Goal: Information Seeking & Learning: Learn about a topic

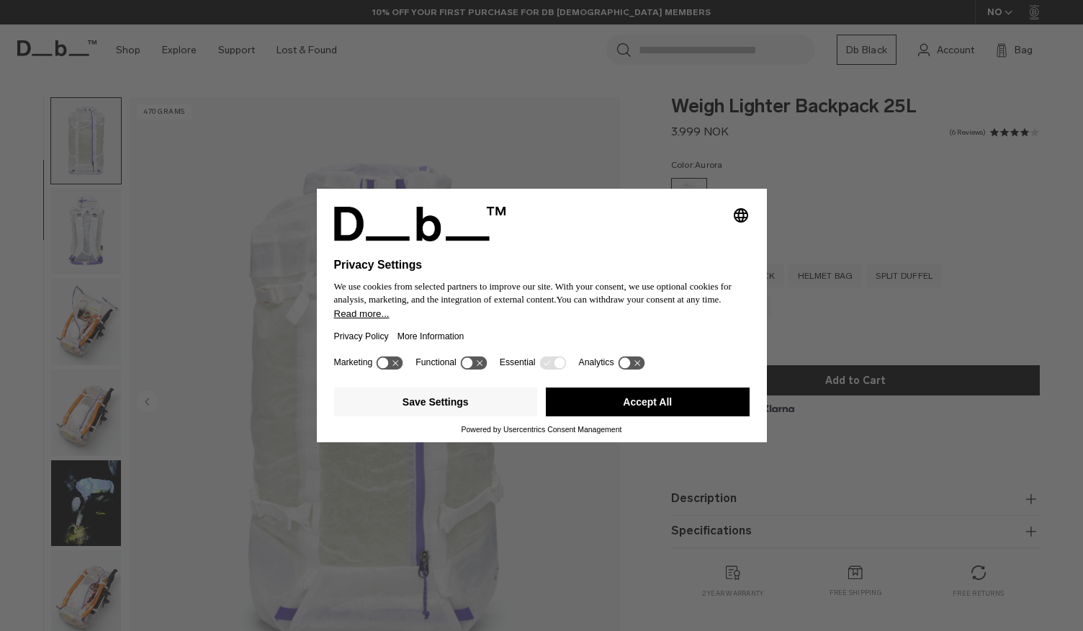
click at [84, 231] on div "Selecting an option will immediately change the language Privacy Settings We us…" at bounding box center [541, 315] width 1083 height 631
click at [745, 210] on icon "Select language" at bounding box center [740, 215] width 17 height 17
click at [645, 424] on div "Save Settings Accept All" at bounding box center [542, 403] width 416 height 43
click at [645, 407] on button "Accept All" at bounding box center [648, 401] width 204 height 29
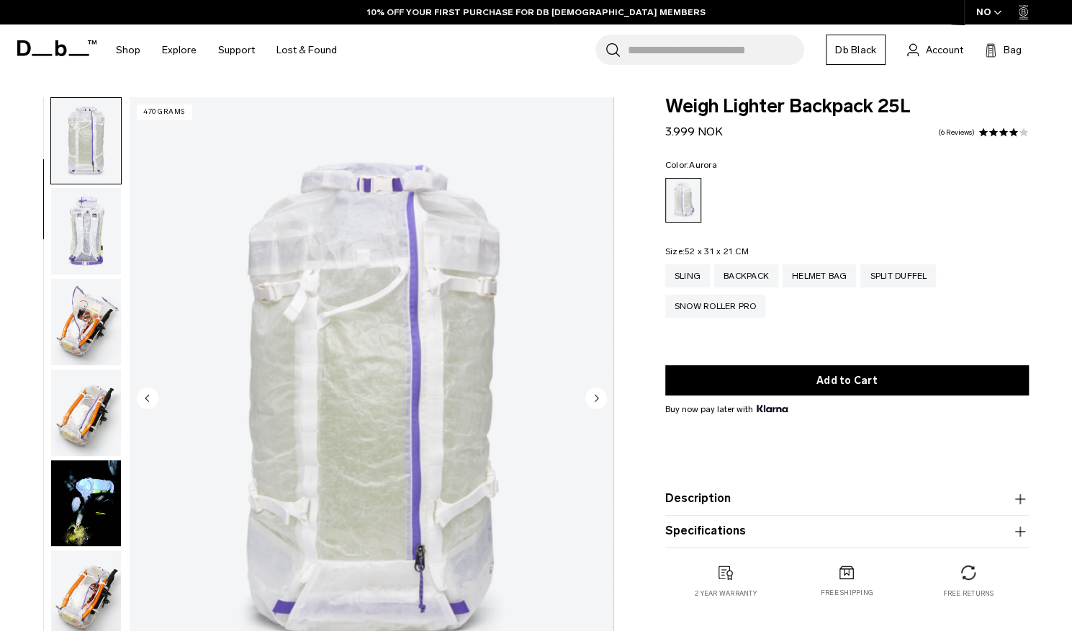
click at [82, 300] on img "button" at bounding box center [86, 322] width 70 height 86
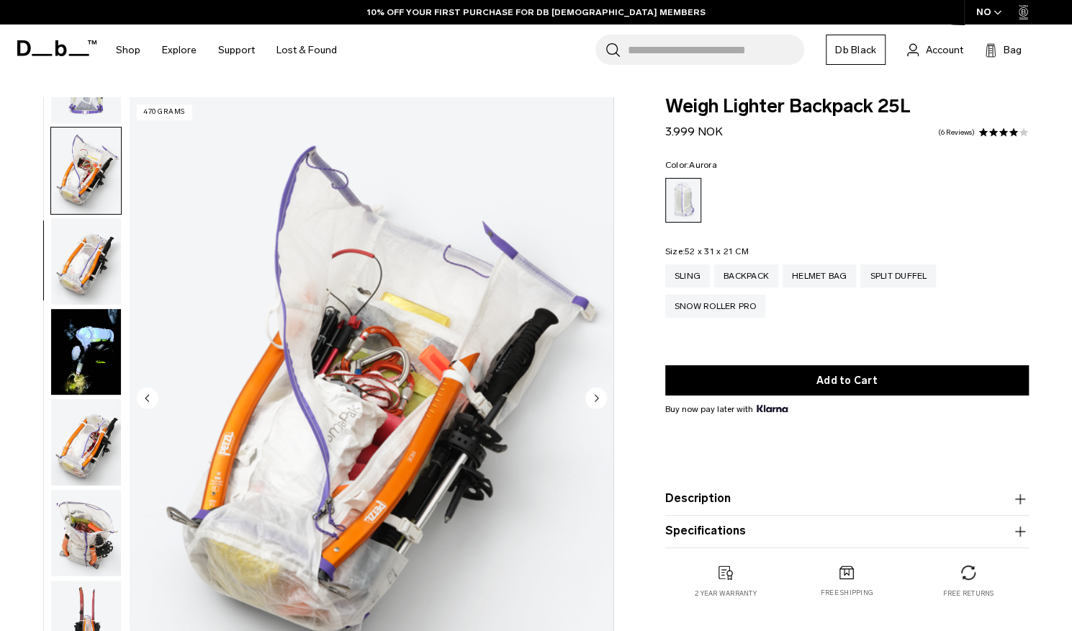
scroll to position [363, 0]
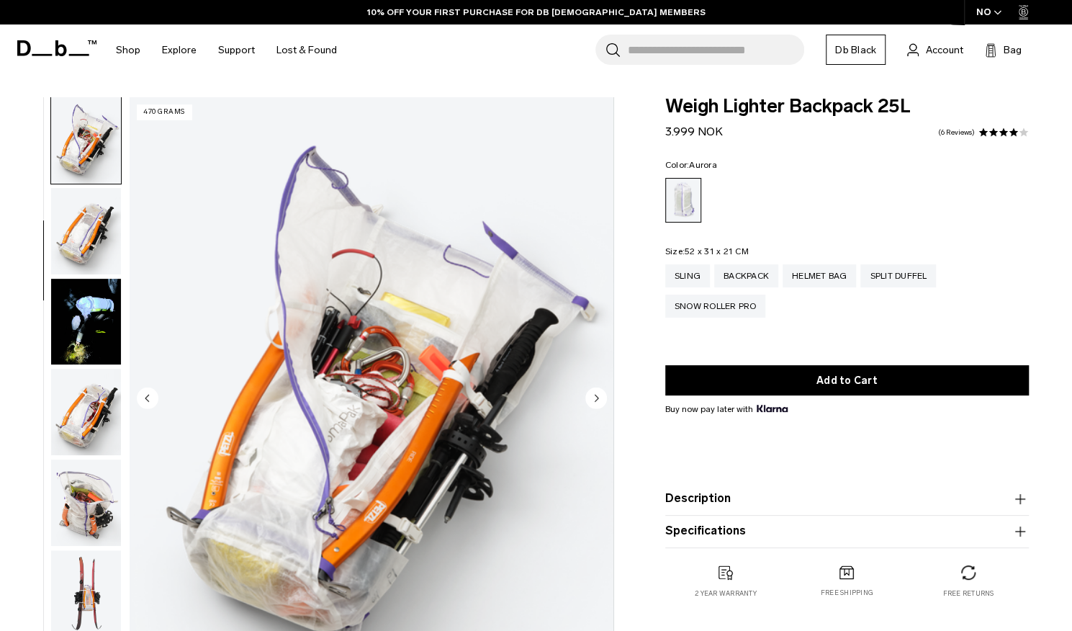
click at [91, 398] on img "button" at bounding box center [86, 412] width 70 height 86
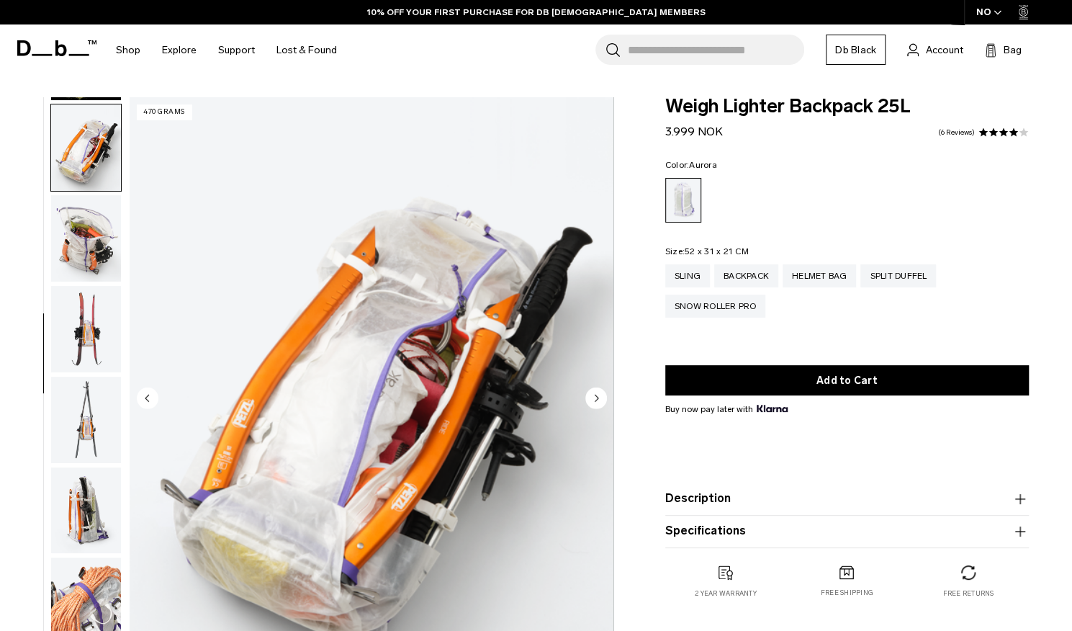
scroll to position [635, 0]
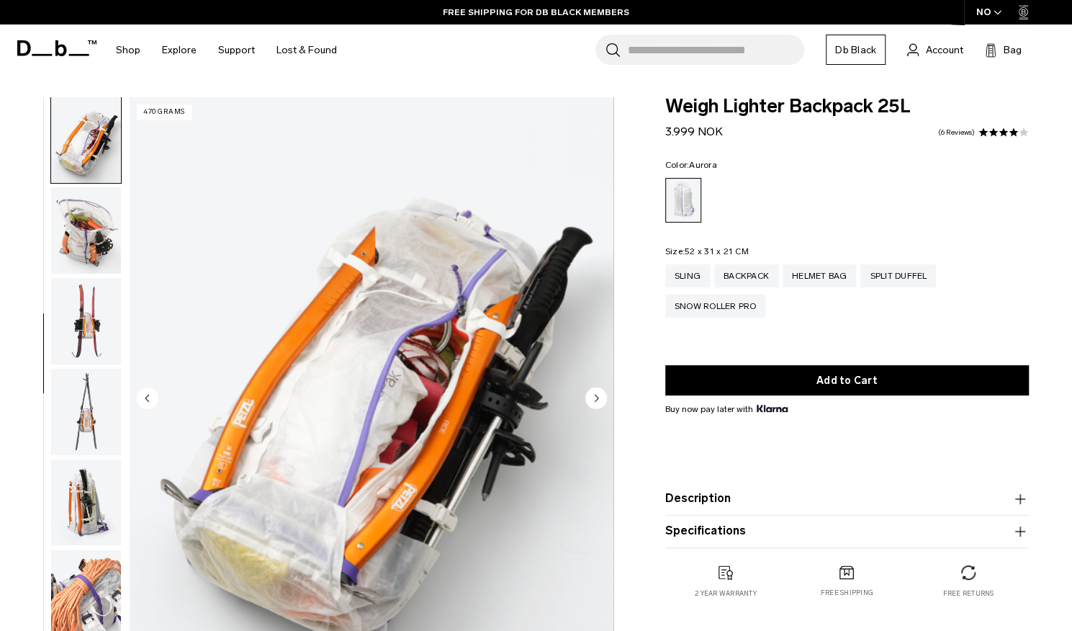
click at [86, 367] on ul at bounding box center [85, 399] width 71 height 604
click at [86, 346] on img "button" at bounding box center [86, 321] width 70 height 86
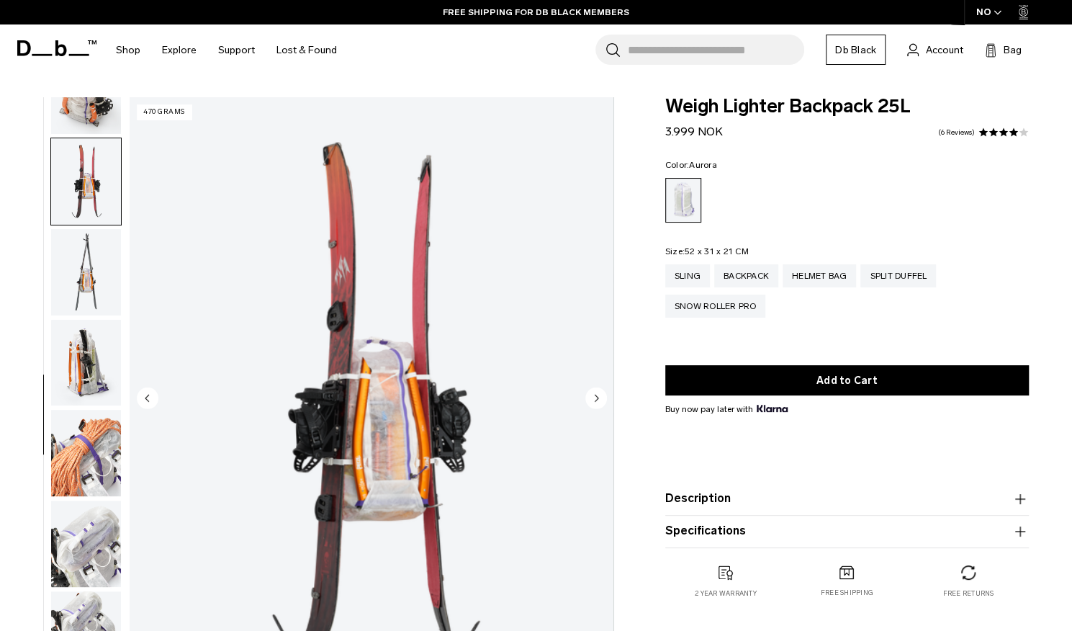
scroll to position [817, 0]
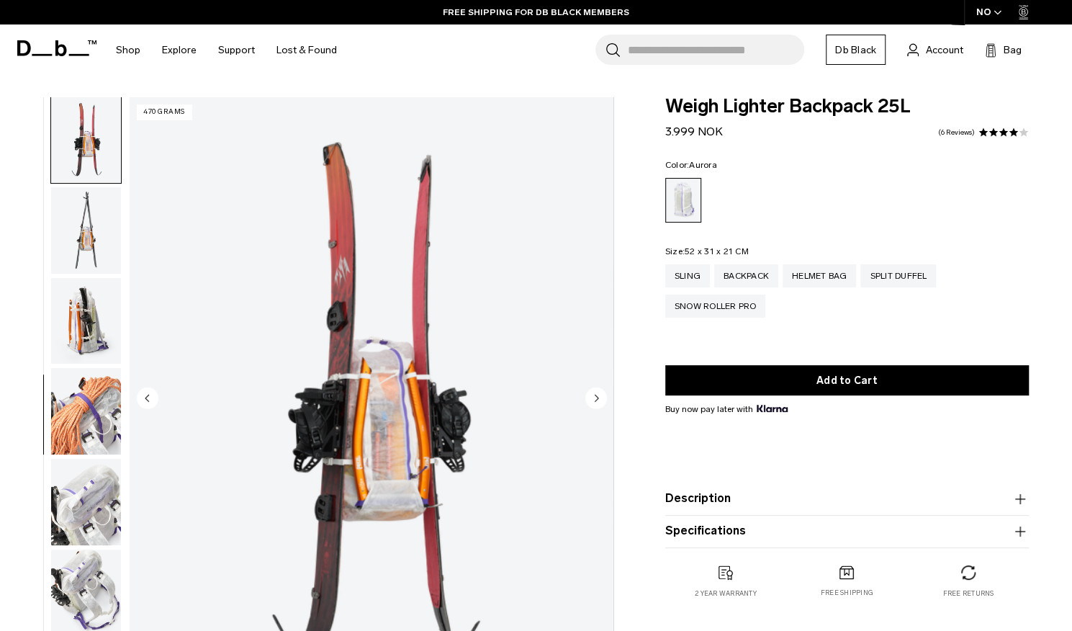
click at [98, 408] on img "button" at bounding box center [86, 411] width 70 height 86
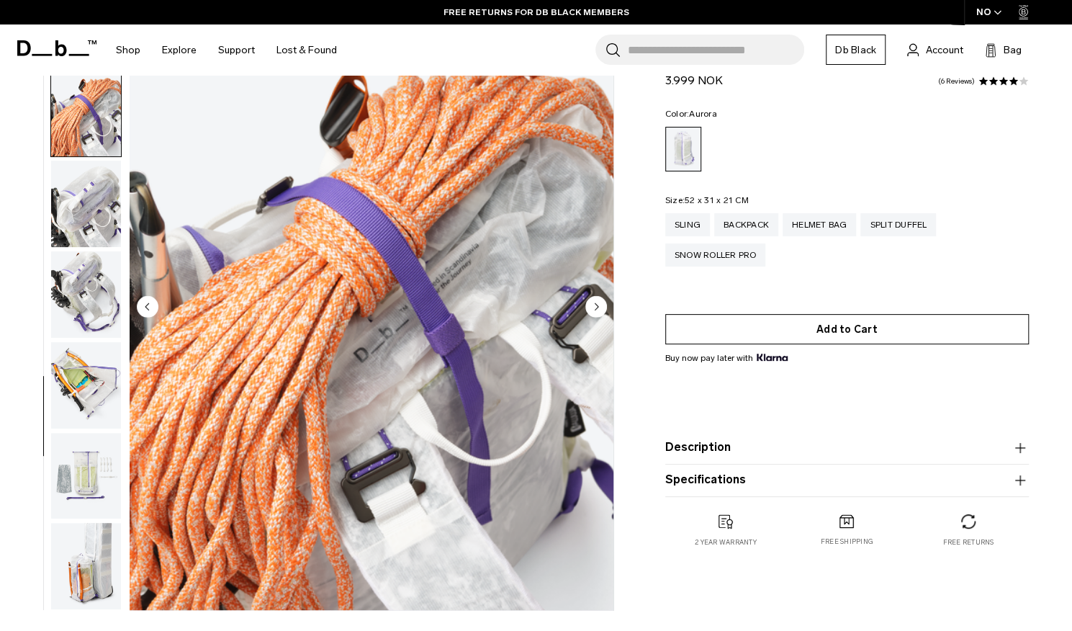
scroll to position [91, 0]
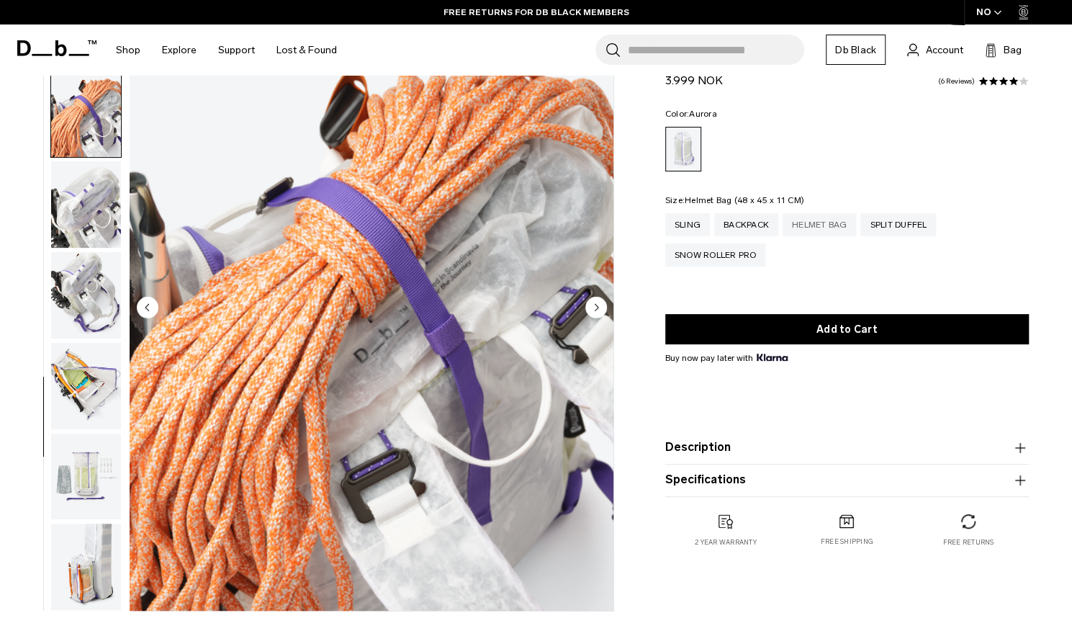
click at [840, 220] on div "Helmet Bag" at bounding box center [820, 224] width 74 height 23
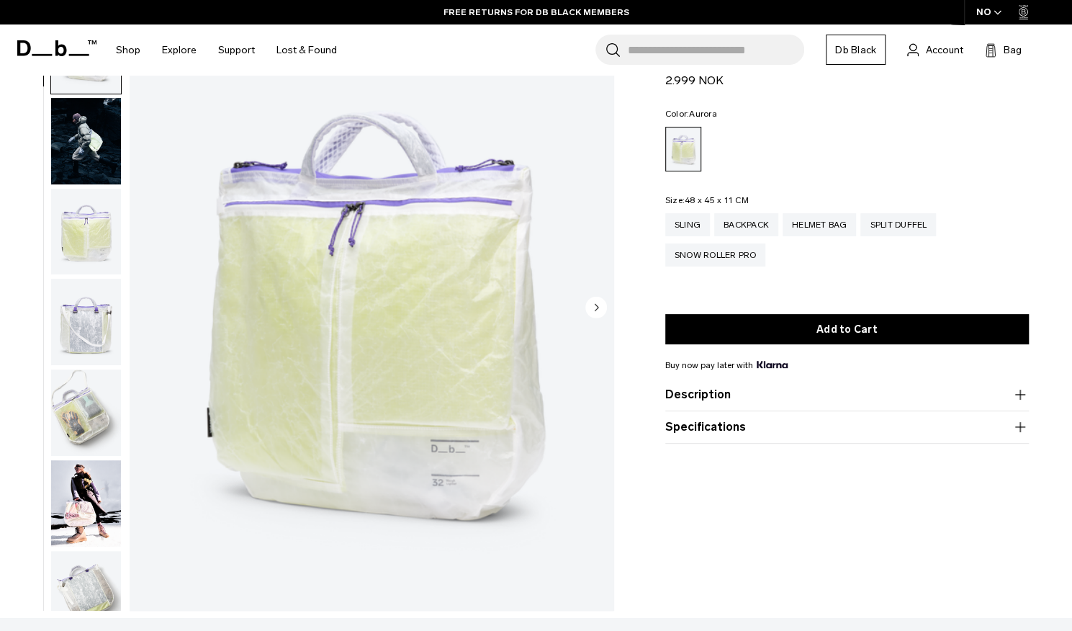
scroll to position [1, 0]
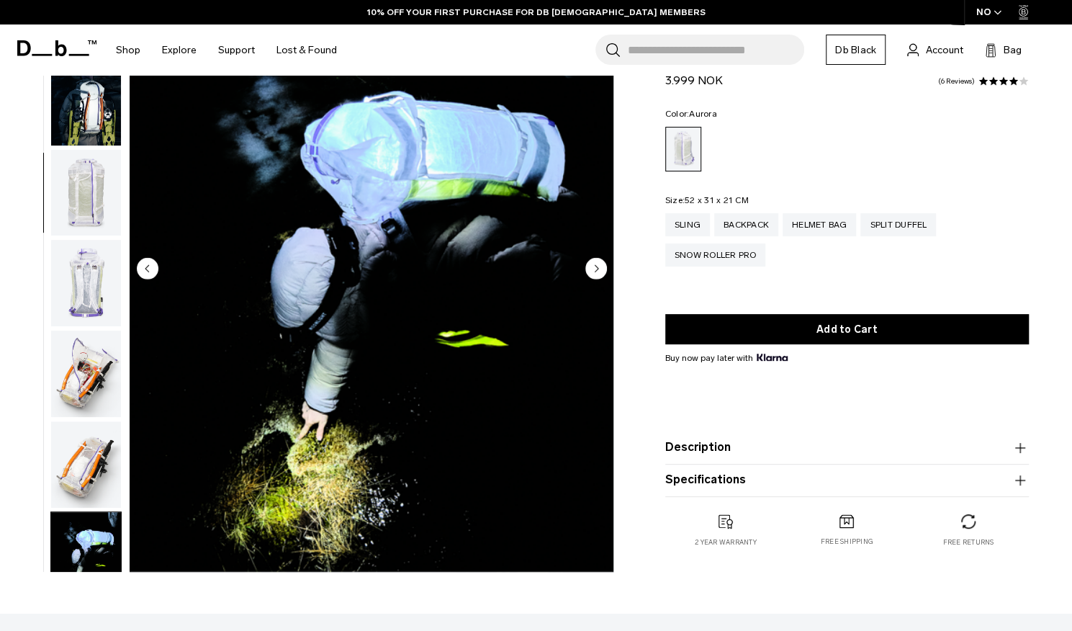
scroll to position [544, 0]
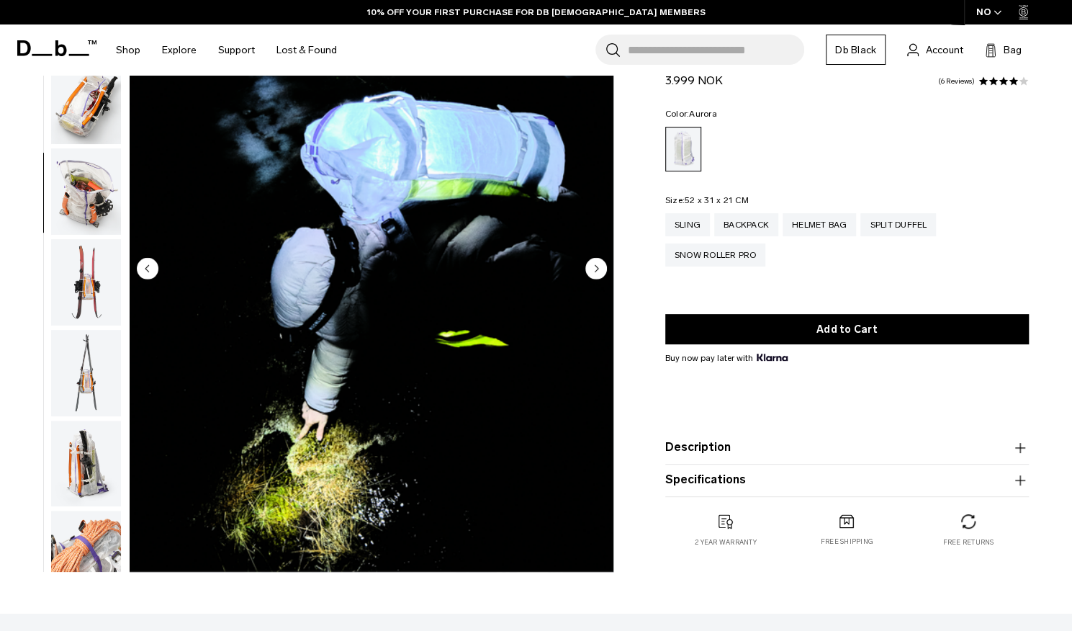
click at [90, 120] on img "button" at bounding box center [86, 101] width 70 height 86
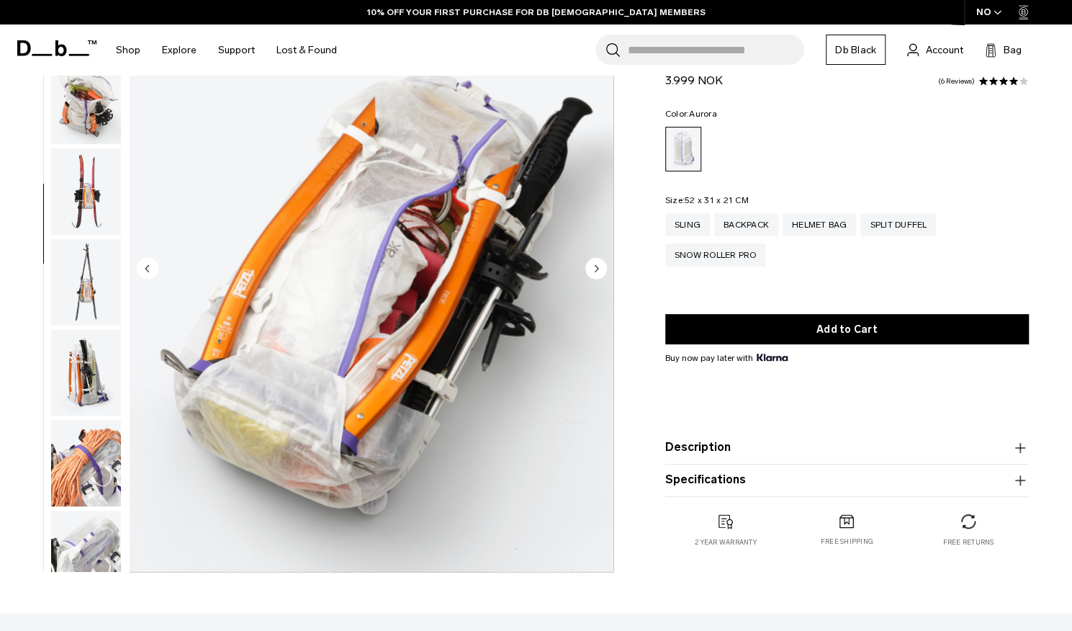
click at [84, 104] on img "button" at bounding box center [86, 101] width 70 height 86
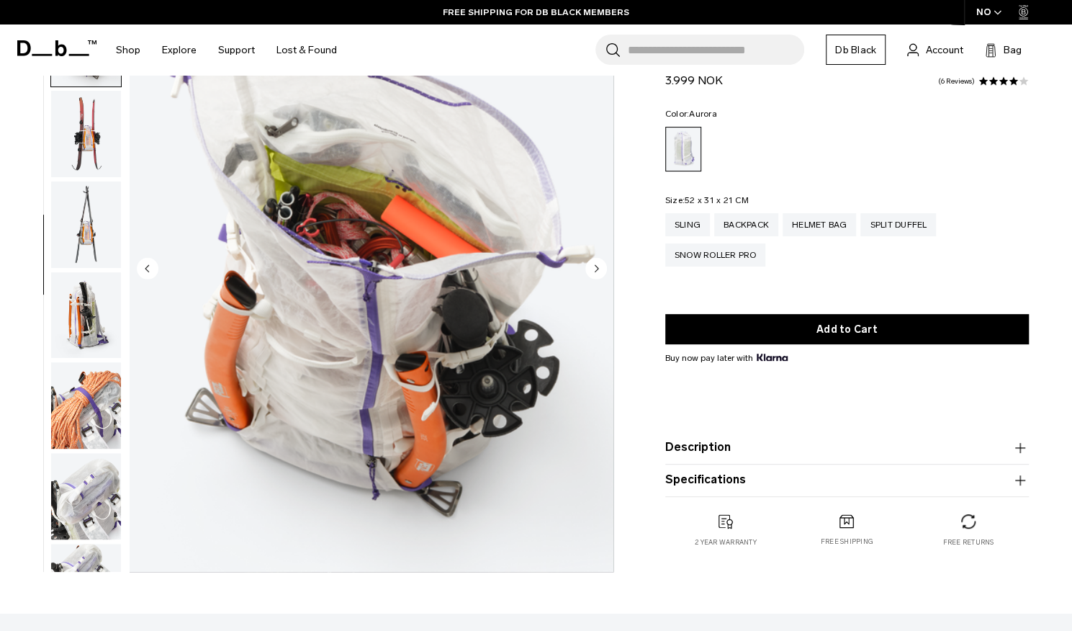
scroll to position [726, 0]
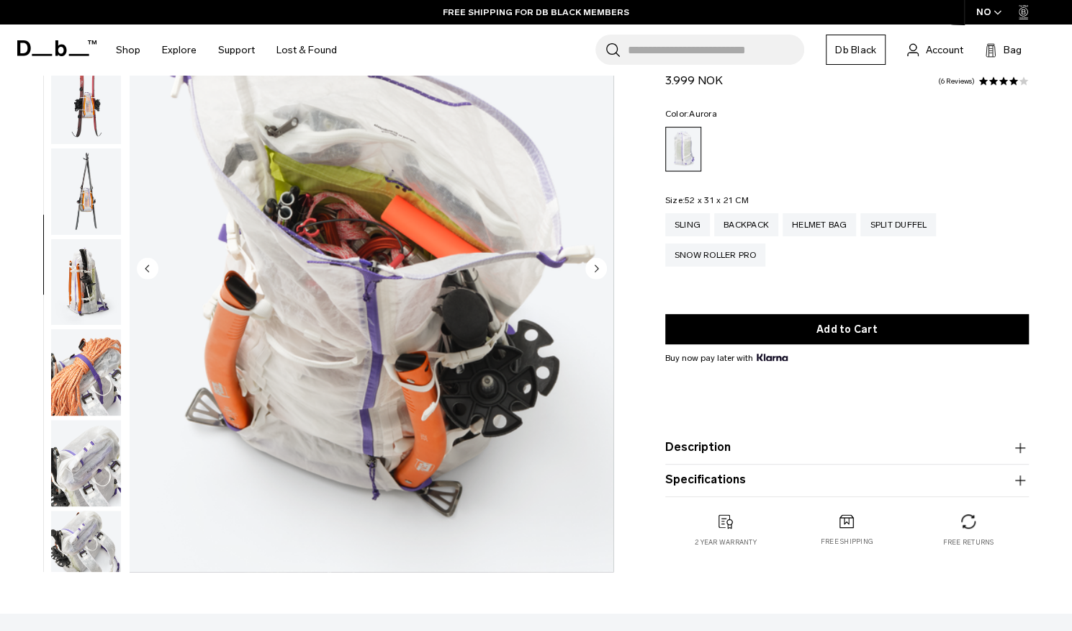
click at [86, 274] on img "button" at bounding box center [86, 282] width 70 height 86
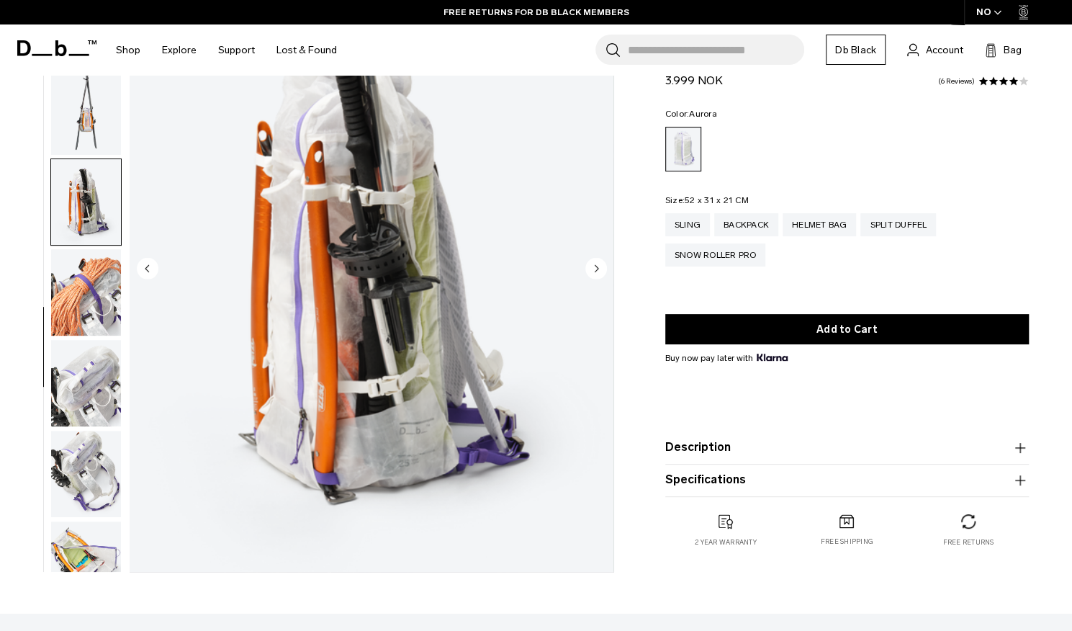
scroll to position [0, 0]
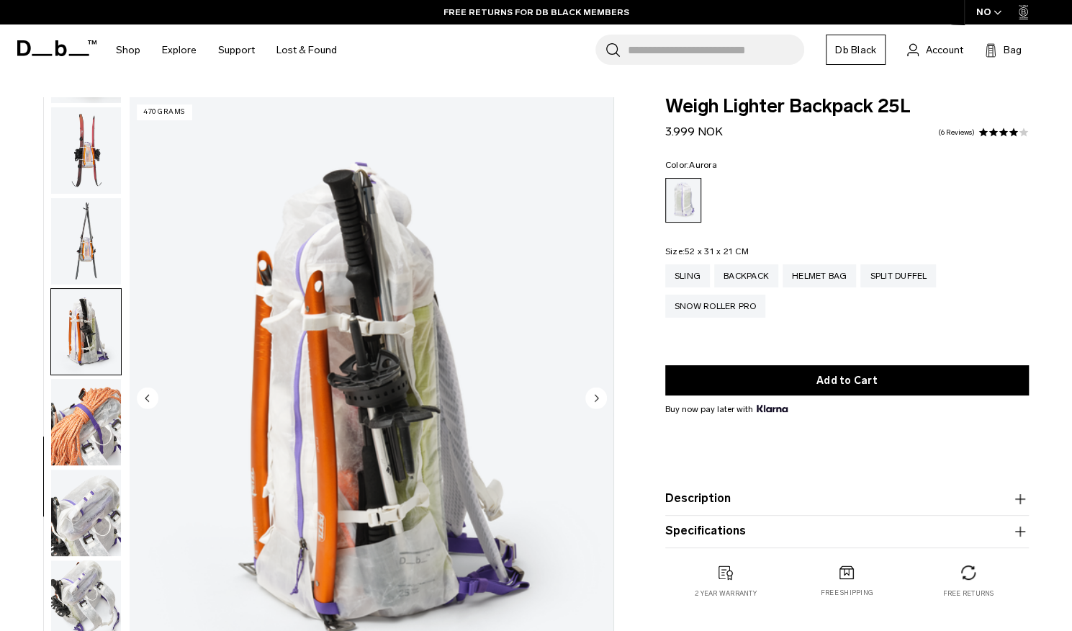
click at [586, 392] on icon "Next slide" at bounding box center [596, 398] width 22 height 22
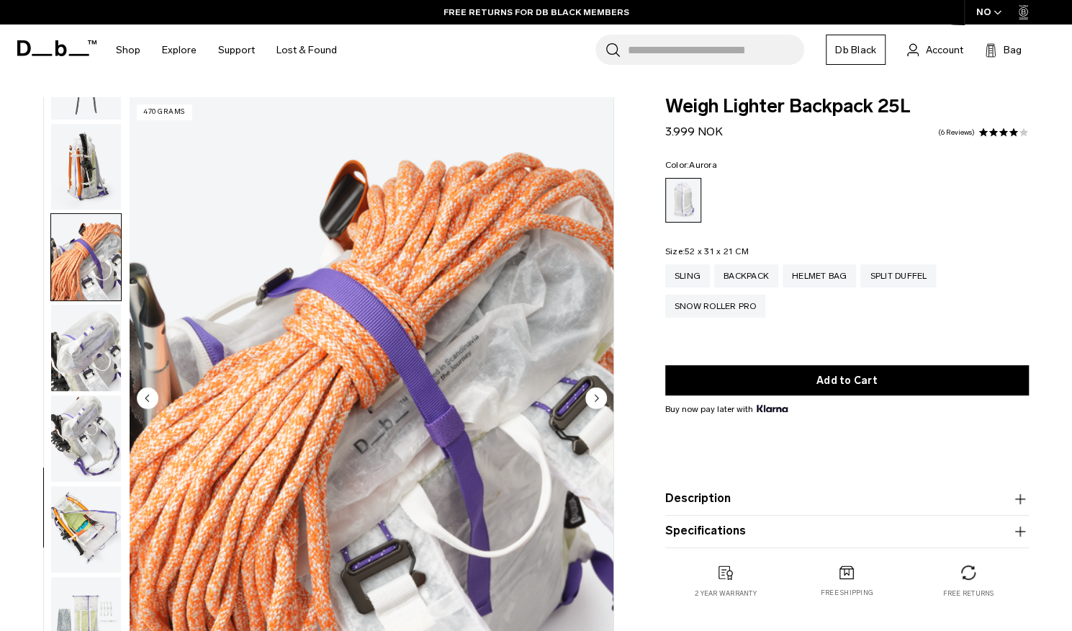
scroll to position [1026, 0]
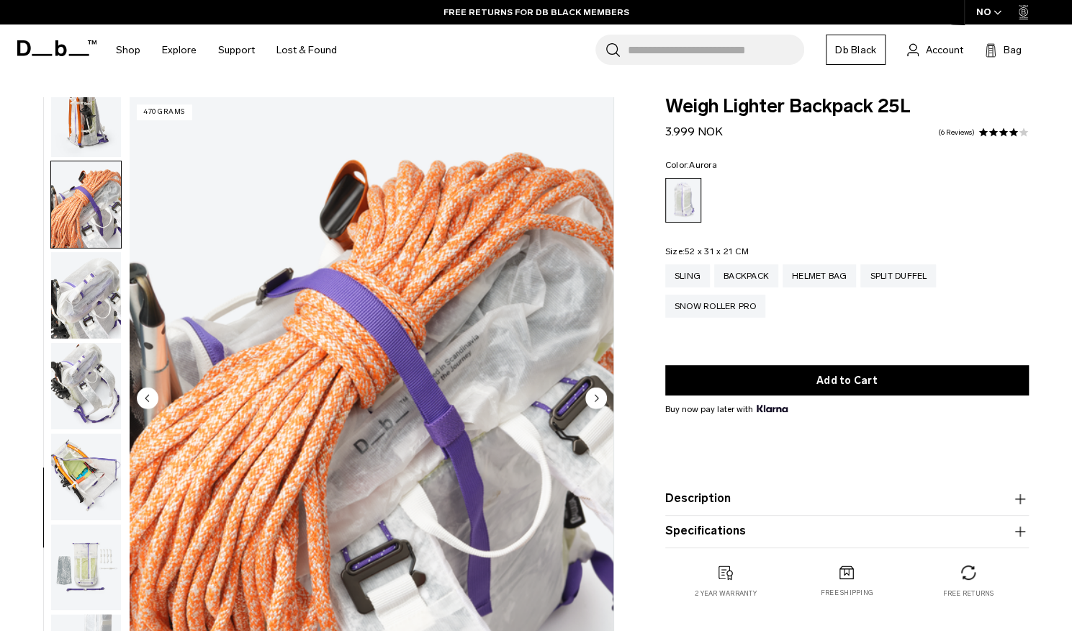
click at [586, 392] on icon "Next slide" at bounding box center [596, 398] width 22 height 22
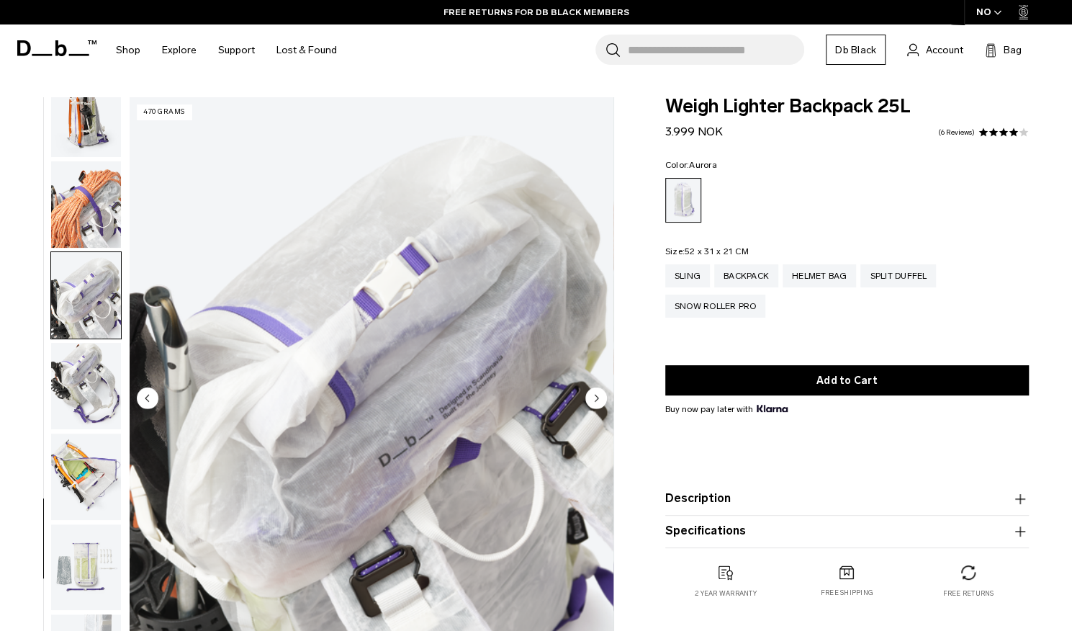
click at [586, 392] on icon "Next slide" at bounding box center [596, 398] width 22 height 22
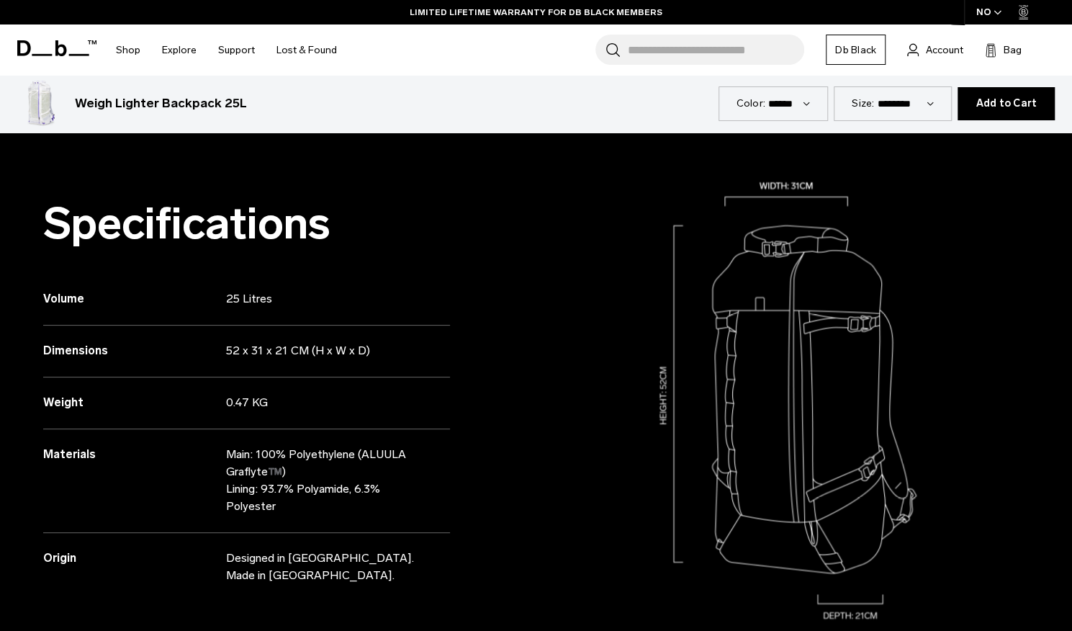
scroll to position [1334, 0]
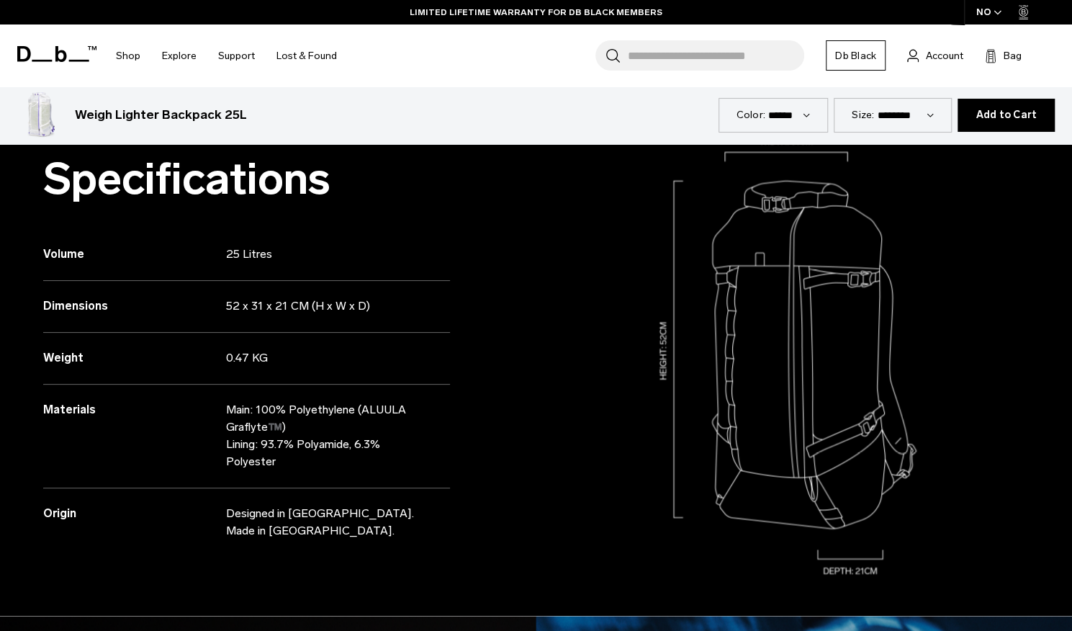
click at [302, 292] on div "Dimensions 52 x 31 x 21 CM (H x W x D)" at bounding box center [246, 307] width 407 height 52
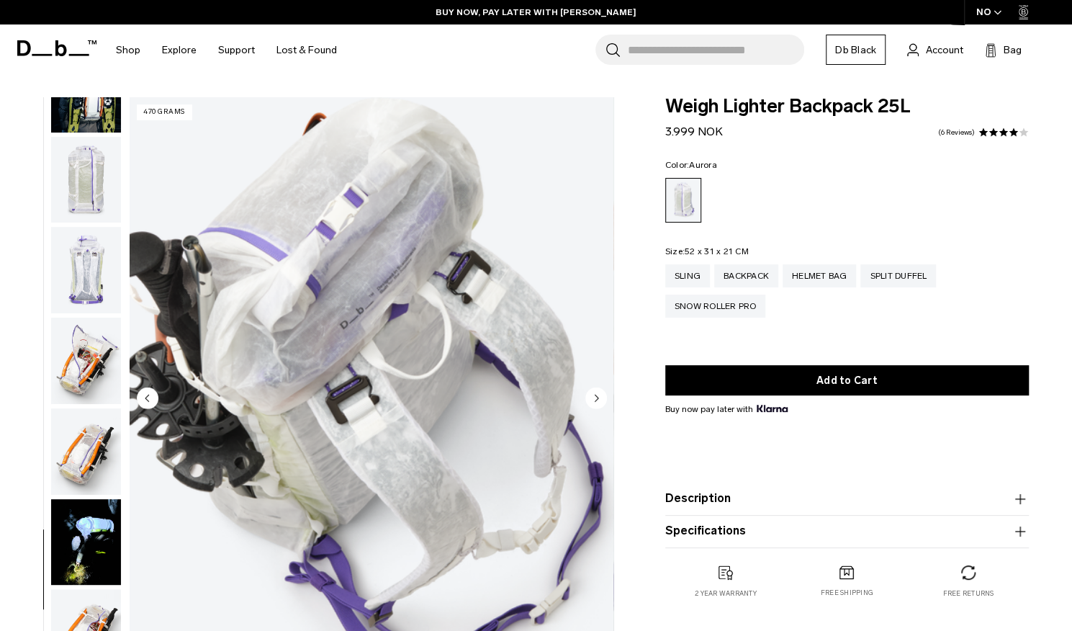
scroll to position [0, 0]
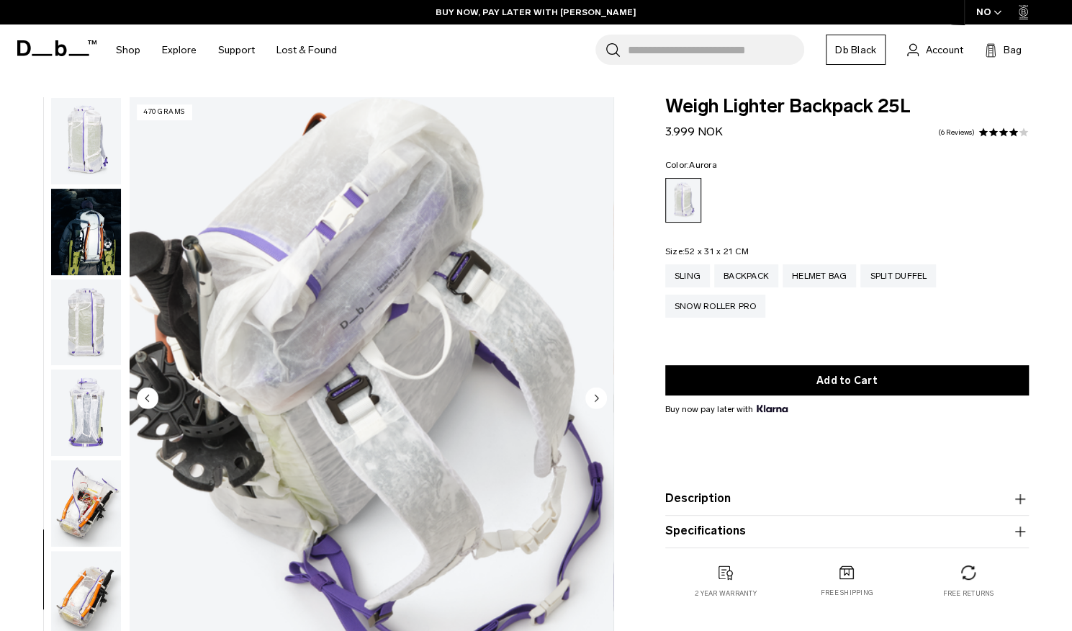
click at [77, 238] on img "button" at bounding box center [86, 232] width 70 height 86
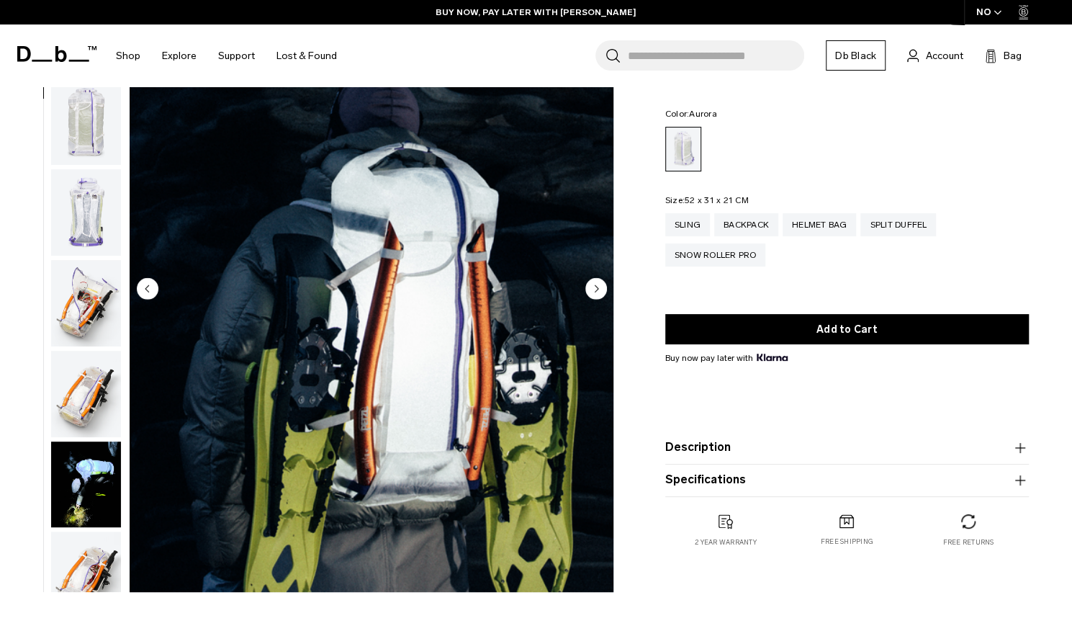
scroll to position [50, 0]
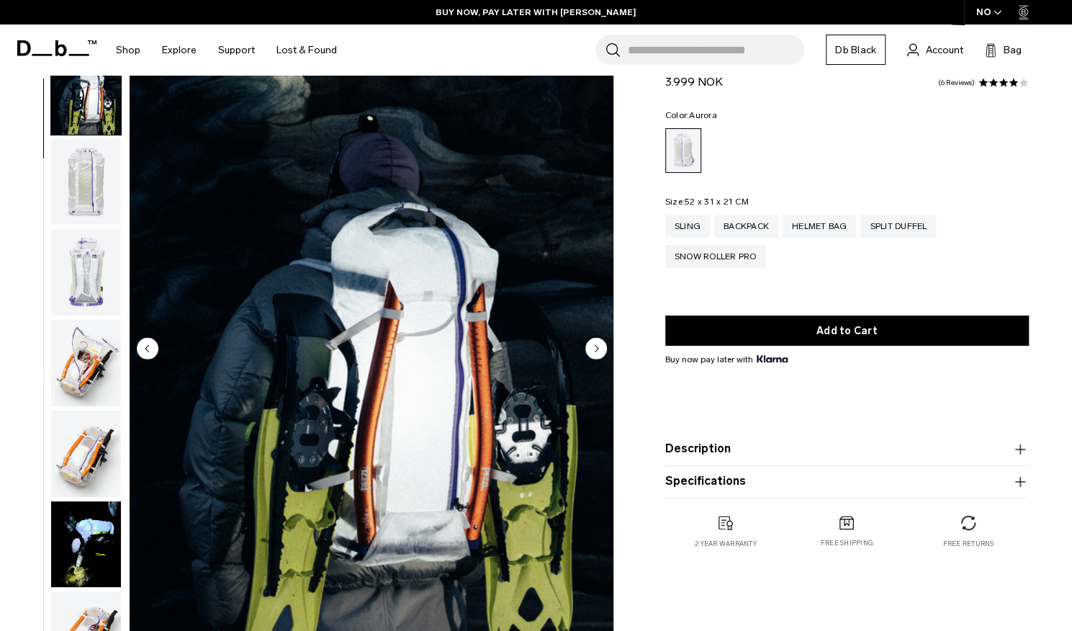
click at [122, 273] on div "02 / 18 470 grams" at bounding box center [311, 353] width 622 height 611
click at [97, 292] on img "button" at bounding box center [86, 272] width 70 height 86
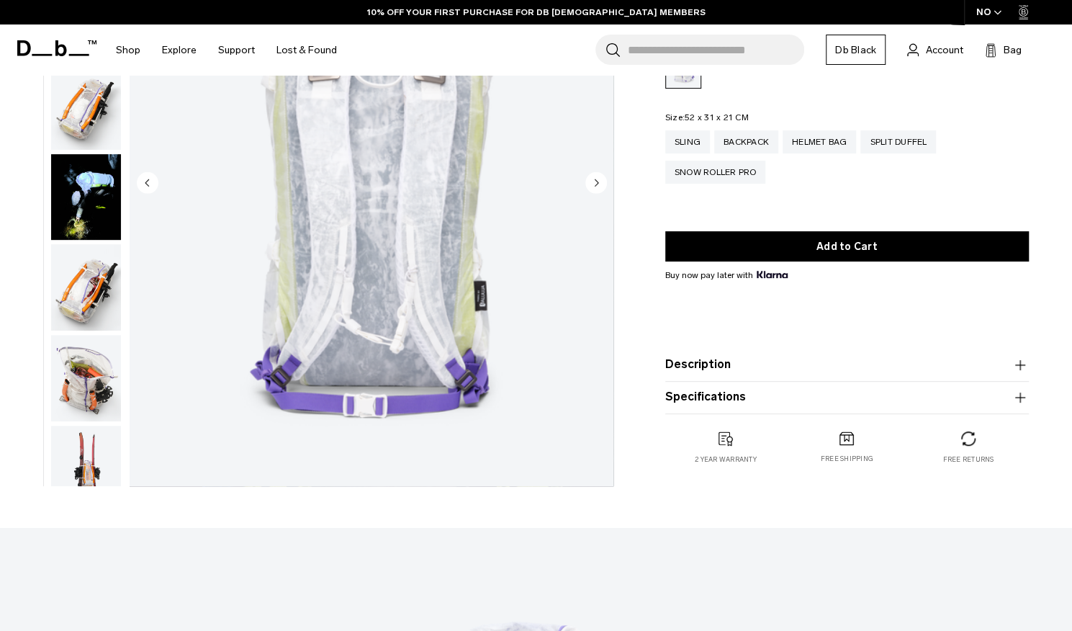
scroll to position [217, 0]
